Goal: Check status: Check status

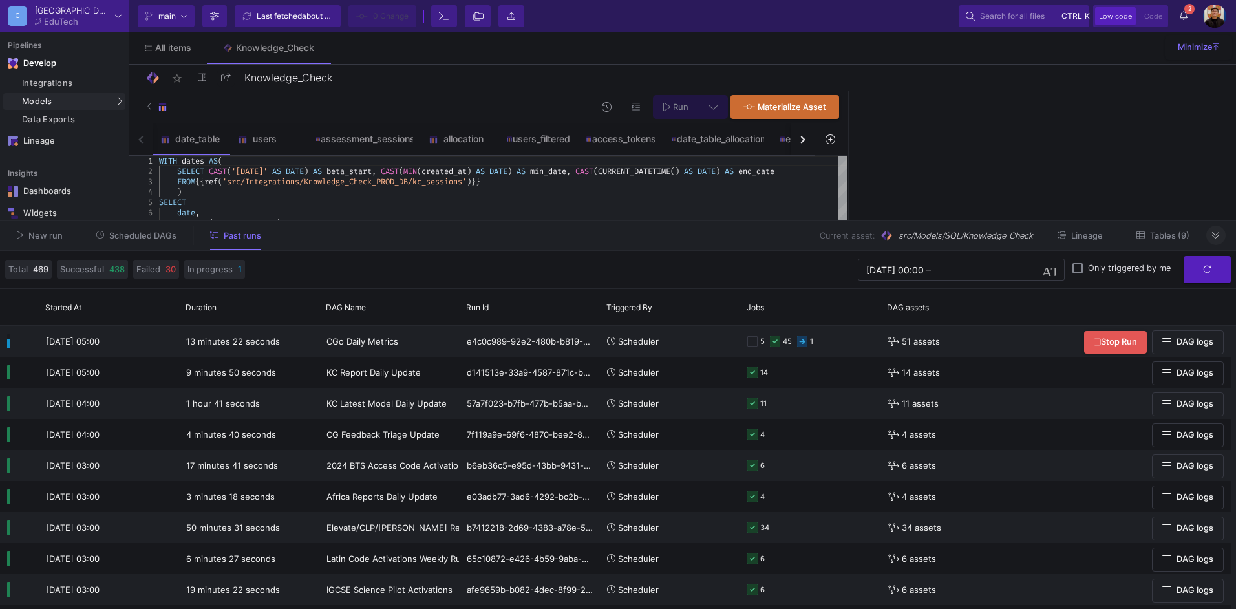
click at [1212, 232] on icon at bounding box center [1215, 235] width 7 height 8
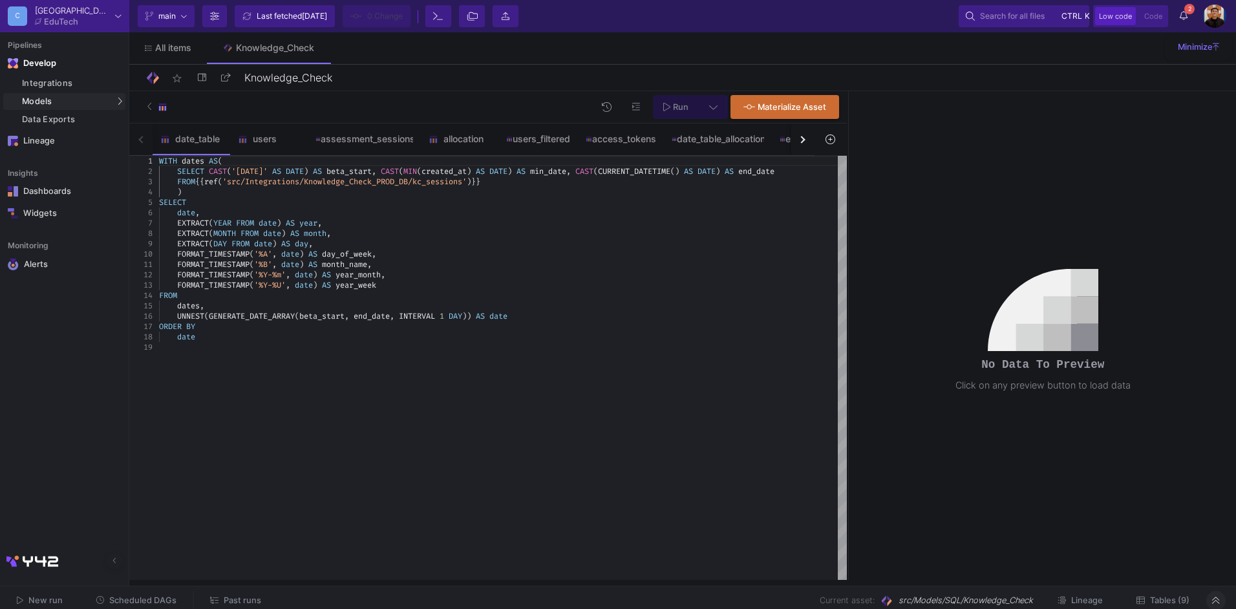
click at [228, 586] on div "New run Scheduled DAGs Past runs Current asset: src/Models/SQL/Knowledge_Check …" at bounding box center [618, 600] width 1236 height 29
click at [231, 593] on button "Past runs" at bounding box center [236, 601] width 82 height 20
